Goal: Book appointment/travel/reservation

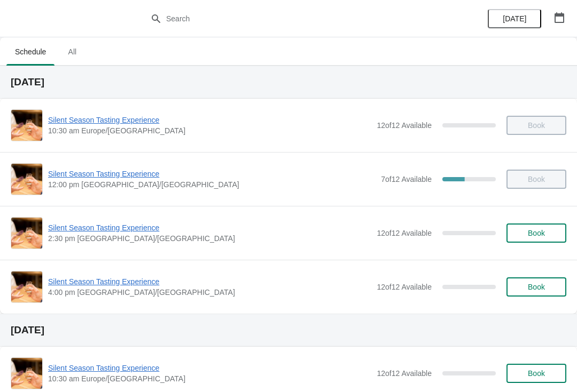
click at [562, 18] on icon "button" at bounding box center [559, 17] width 11 height 11
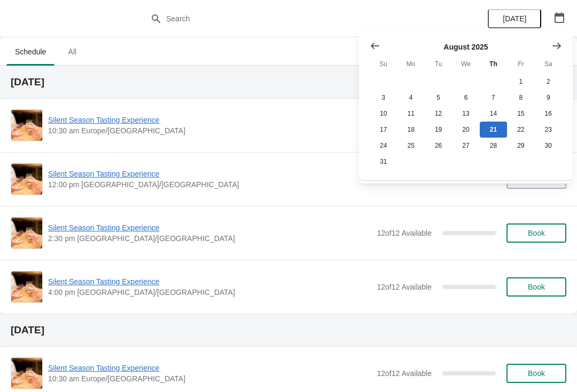
click at [555, 45] on icon "Show next month, September 2025" at bounding box center [556, 45] width 9 height 6
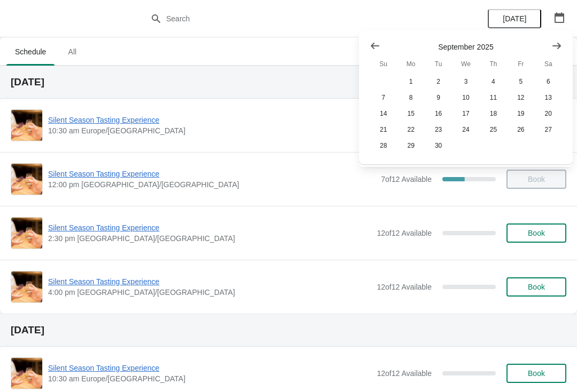
click at [557, 47] on icon "Show next month, October 2025" at bounding box center [556, 46] width 11 height 11
click at [384, 147] on button "26" at bounding box center [382, 146] width 27 height 16
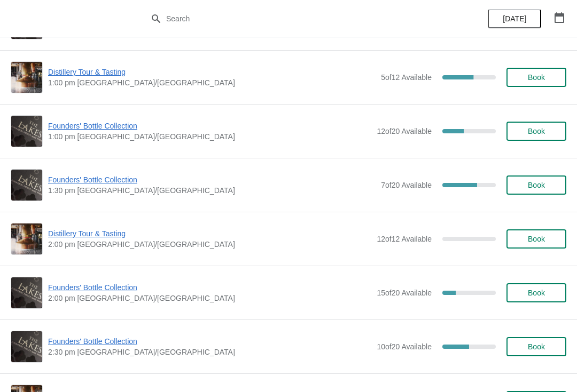
scroll to position [533, 0]
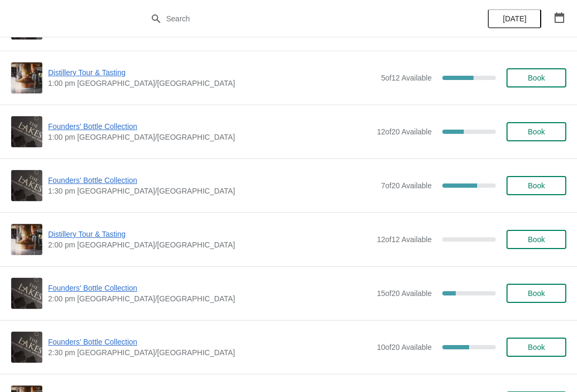
click at [546, 235] on span "Book" at bounding box center [536, 239] width 41 height 9
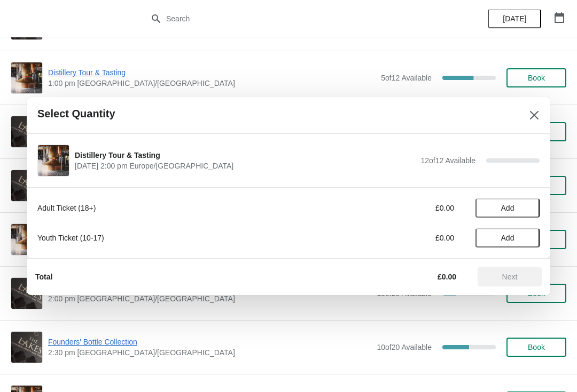
click at [532, 116] on icon "Close" at bounding box center [534, 115] width 9 height 9
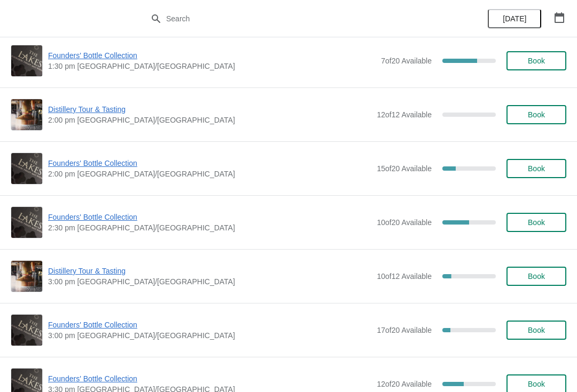
scroll to position [658, 0]
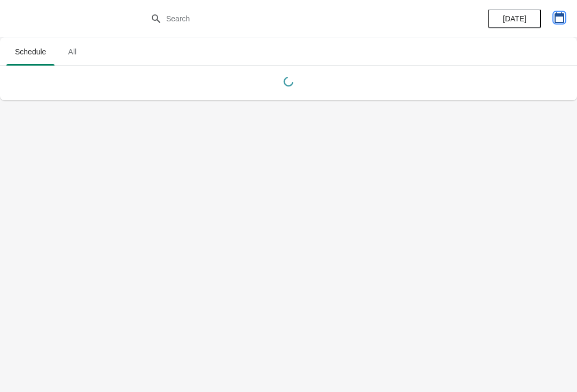
click at [559, 18] on icon "button" at bounding box center [559, 17] width 11 height 11
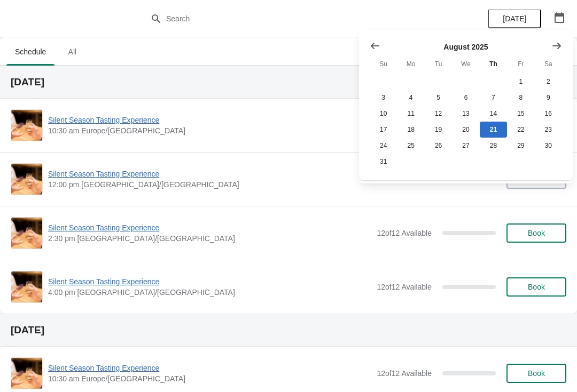
click at [559, 48] on icon "Show next month, September 2025" at bounding box center [556, 46] width 11 height 11
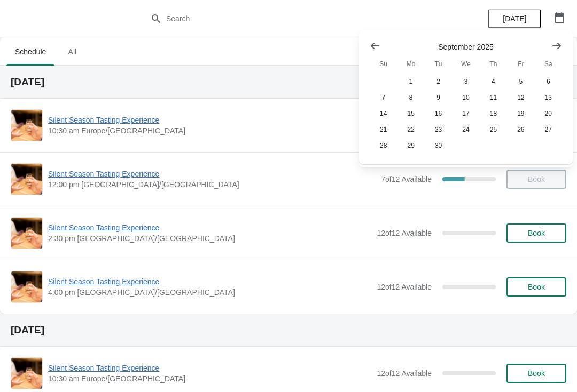
click at [556, 45] on icon "Show next month, October 2025" at bounding box center [556, 46] width 11 height 11
click at [385, 148] on button "26" at bounding box center [382, 146] width 27 height 16
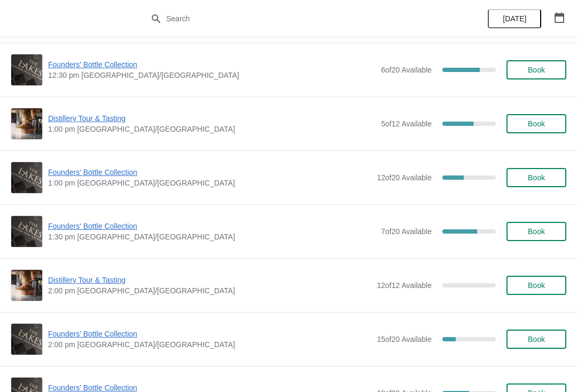
scroll to position [486, 0]
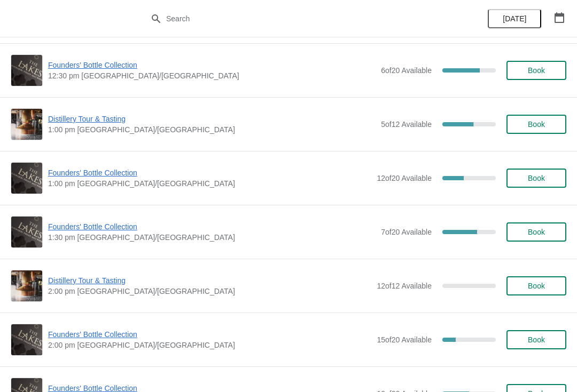
click at [534, 282] on span "Book" at bounding box center [535, 286] width 17 height 9
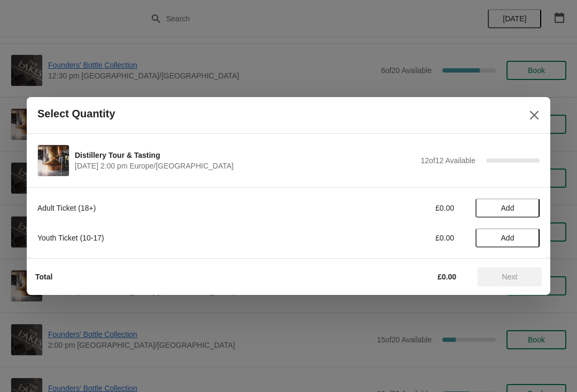
click at [522, 202] on button "Add" at bounding box center [507, 208] width 64 height 19
click at [525, 207] on icon at bounding box center [525, 208] width 11 height 11
click at [516, 272] on button "Next" at bounding box center [509, 276] width 64 height 19
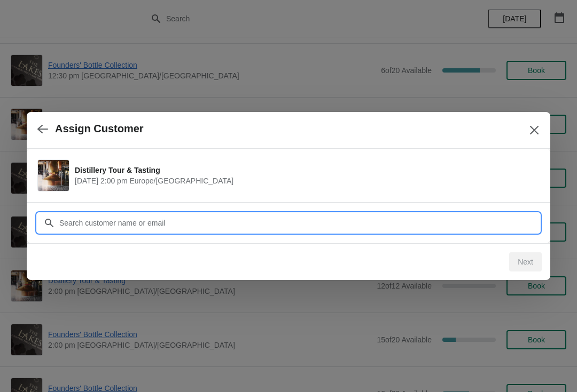
click at [129, 217] on input "Customer" at bounding box center [299, 223] width 480 height 19
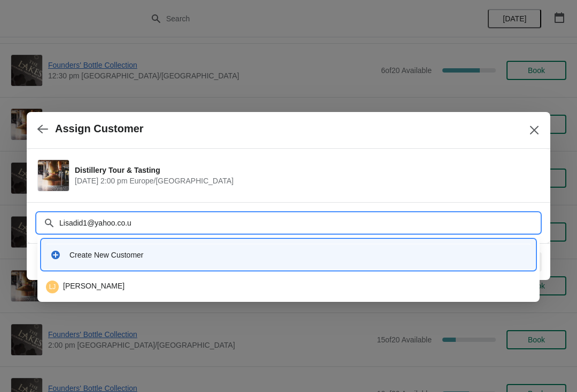
type input "Lisadid1@yahoo.co.uk"
click at [91, 285] on div "LJ [PERSON_NAME]" at bounding box center [288, 287] width 485 height 13
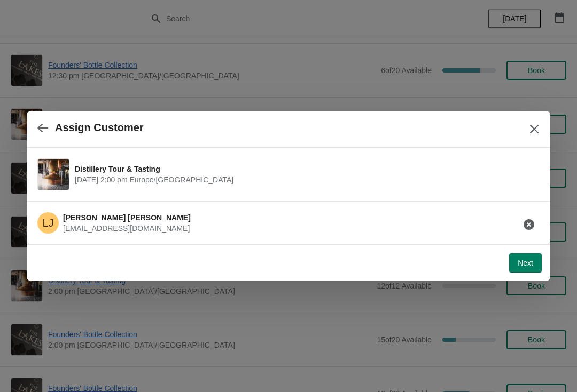
click at [527, 263] on span "Next" at bounding box center [524, 263] width 15 height 9
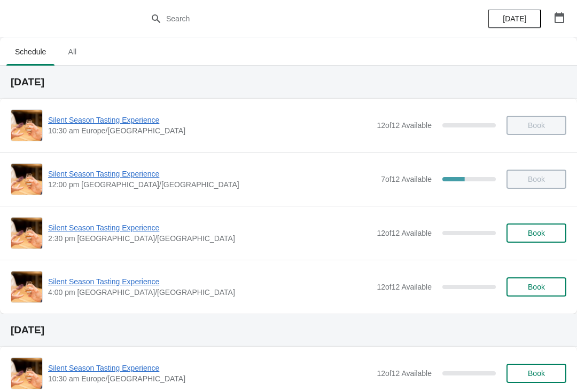
click at [562, 13] on icon "button" at bounding box center [559, 17] width 11 height 11
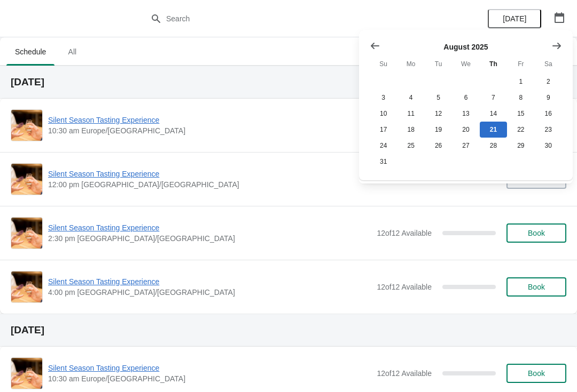
click at [563, 43] on button "Show next month, September 2025" at bounding box center [556, 45] width 19 height 19
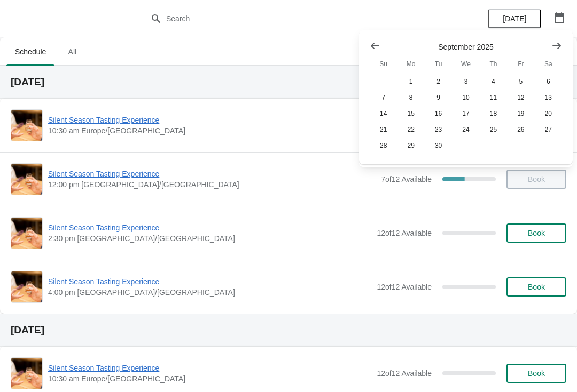
click at [558, 46] on icon "Show next month, October 2025" at bounding box center [556, 45] width 9 height 6
click at [384, 147] on button "26" at bounding box center [382, 146] width 27 height 16
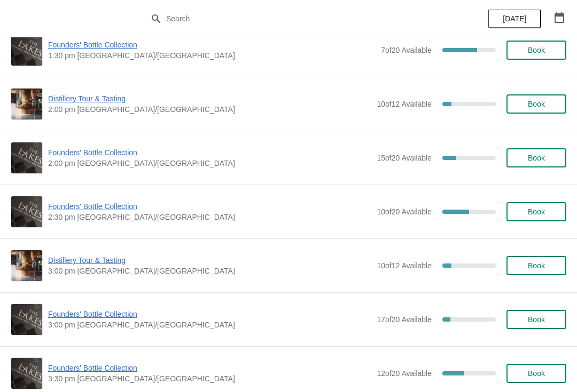
scroll to position [669, 0]
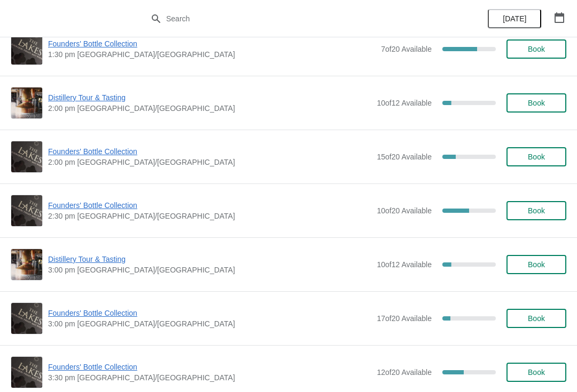
click at [541, 314] on span "Book" at bounding box center [535, 318] width 17 height 9
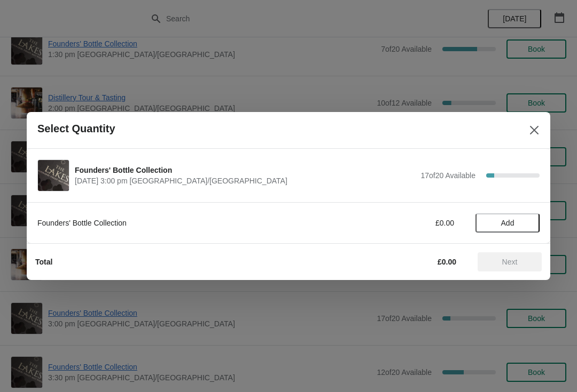
click at [517, 220] on span "Add" at bounding box center [507, 223] width 45 height 9
click at [530, 221] on icon at bounding box center [525, 223] width 11 height 11
click at [516, 258] on span "Next" at bounding box center [509, 262] width 15 height 9
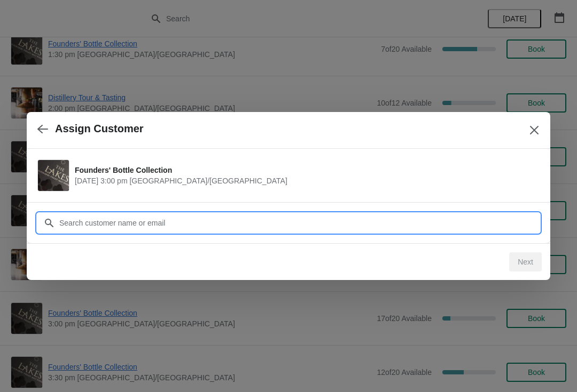
click at [257, 220] on input "Customer" at bounding box center [299, 223] width 480 height 19
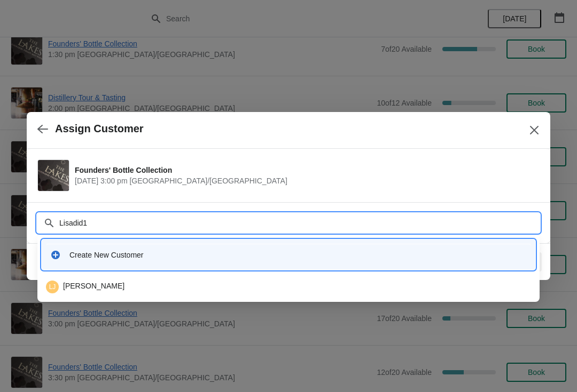
type input "Lisadid1@"
click at [88, 282] on div "LJ Lisa Jackson" at bounding box center [288, 287] width 485 height 13
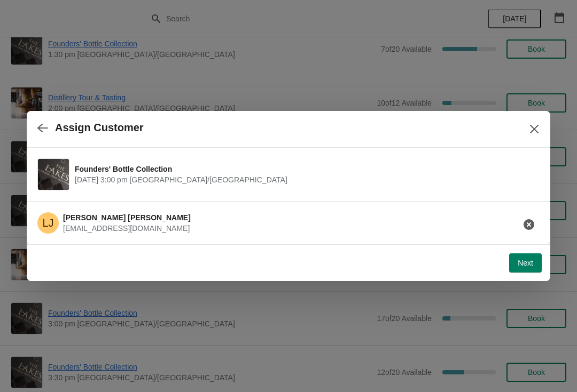
click at [526, 261] on span "Next" at bounding box center [524, 263] width 15 height 9
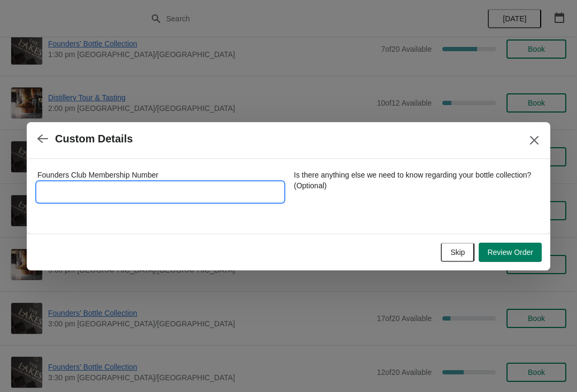
click at [149, 188] on input "Founders Club Membership Number" at bounding box center [160, 192] width 246 height 19
type input "6152017"
click at [518, 248] on span "Review Order" at bounding box center [510, 252] width 46 height 9
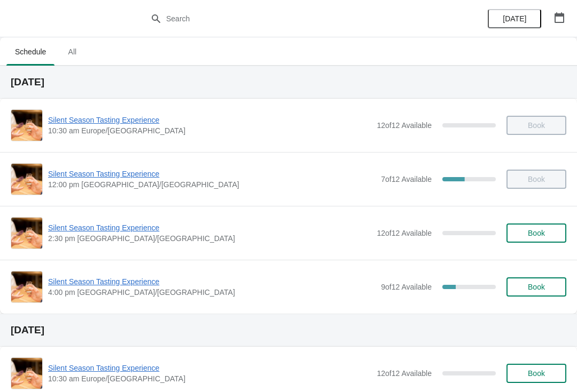
click at [538, 231] on span "Book" at bounding box center [535, 233] width 17 height 9
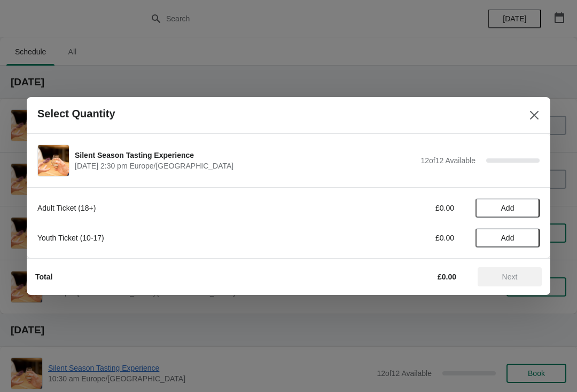
click at [515, 202] on button "Add" at bounding box center [507, 208] width 64 height 19
click at [524, 203] on icon at bounding box center [525, 208] width 11 height 11
click at [526, 207] on icon at bounding box center [525, 208] width 11 height 11
click at [526, 208] on icon at bounding box center [526, 209] width 4 height 4
click at [529, 204] on icon at bounding box center [525, 208] width 11 height 11
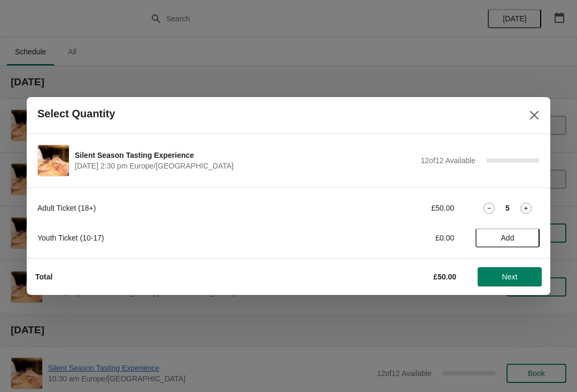
click at [526, 206] on icon at bounding box center [525, 208] width 11 height 11
click at [510, 281] on span "Next" at bounding box center [509, 277] width 15 height 9
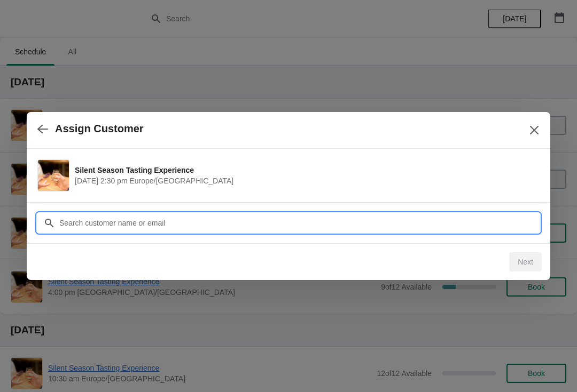
click at [158, 226] on input "Customer" at bounding box center [299, 223] width 480 height 19
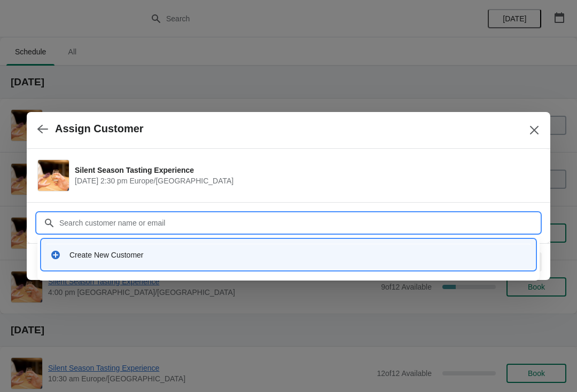
click at [157, 251] on div "Create New Customer" at bounding box center [297, 255] width 457 height 11
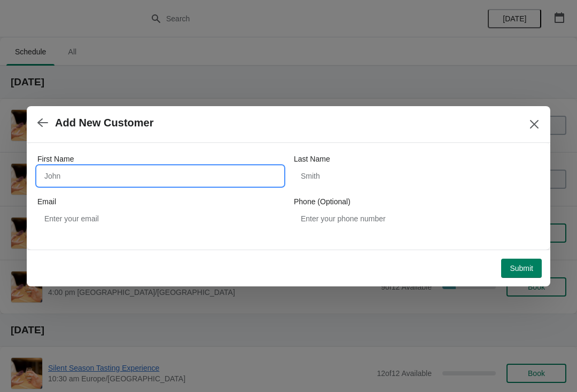
click at [63, 173] on input "First Name" at bounding box center [160, 176] width 246 height 19
type input "Kim"
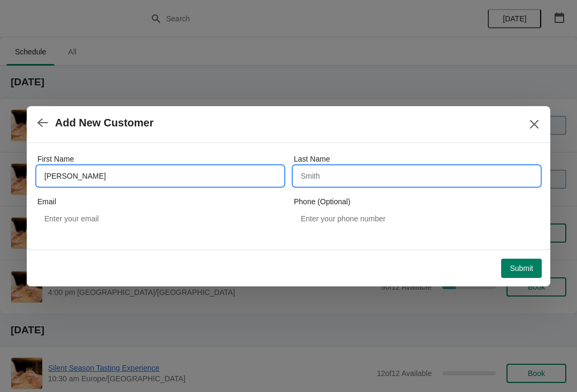
click at [309, 177] on input "Last Name" at bounding box center [417, 176] width 246 height 19
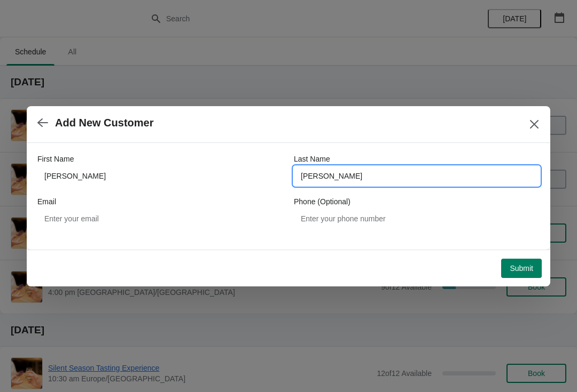
type input "Touw"
click at [519, 269] on span "Submit" at bounding box center [520, 268] width 23 height 9
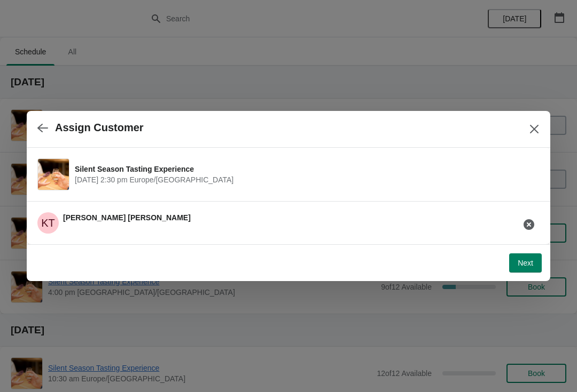
click at [521, 263] on span "Next" at bounding box center [524, 263] width 15 height 9
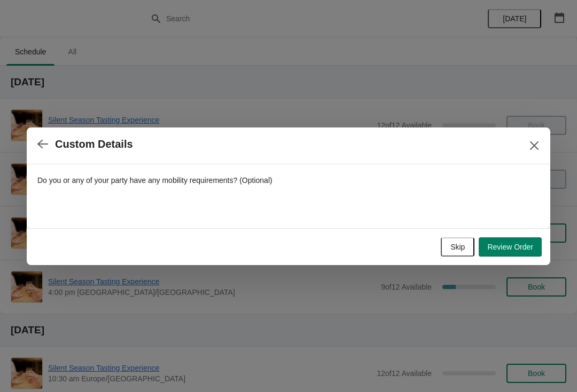
click at [509, 247] on span "Review Order" at bounding box center [510, 247] width 46 height 9
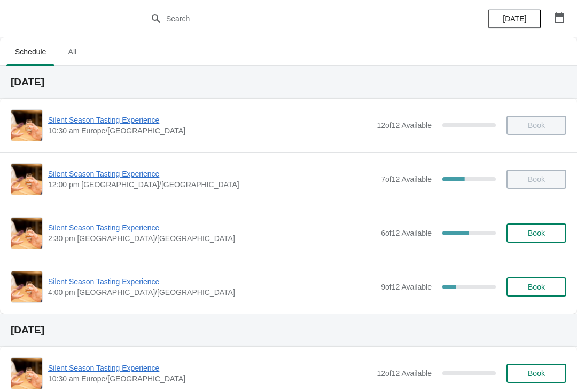
click at [540, 229] on span "Book" at bounding box center [535, 233] width 17 height 9
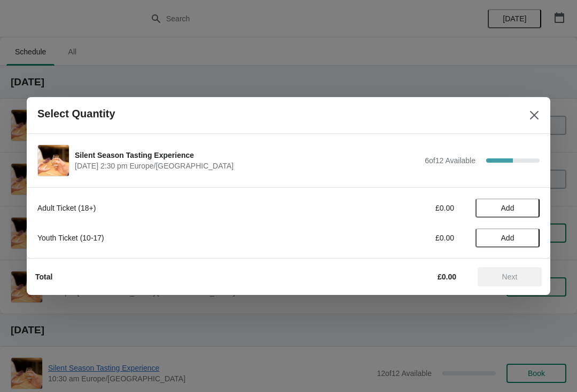
click at [533, 116] on icon "Close" at bounding box center [534, 115] width 9 height 9
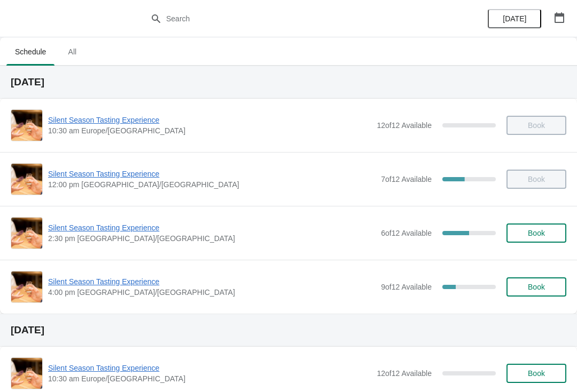
click at [98, 232] on span "Silent Season Tasting Experience" at bounding box center [211, 228] width 327 height 11
